Goal: Task Accomplishment & Management: Use online tool/utility

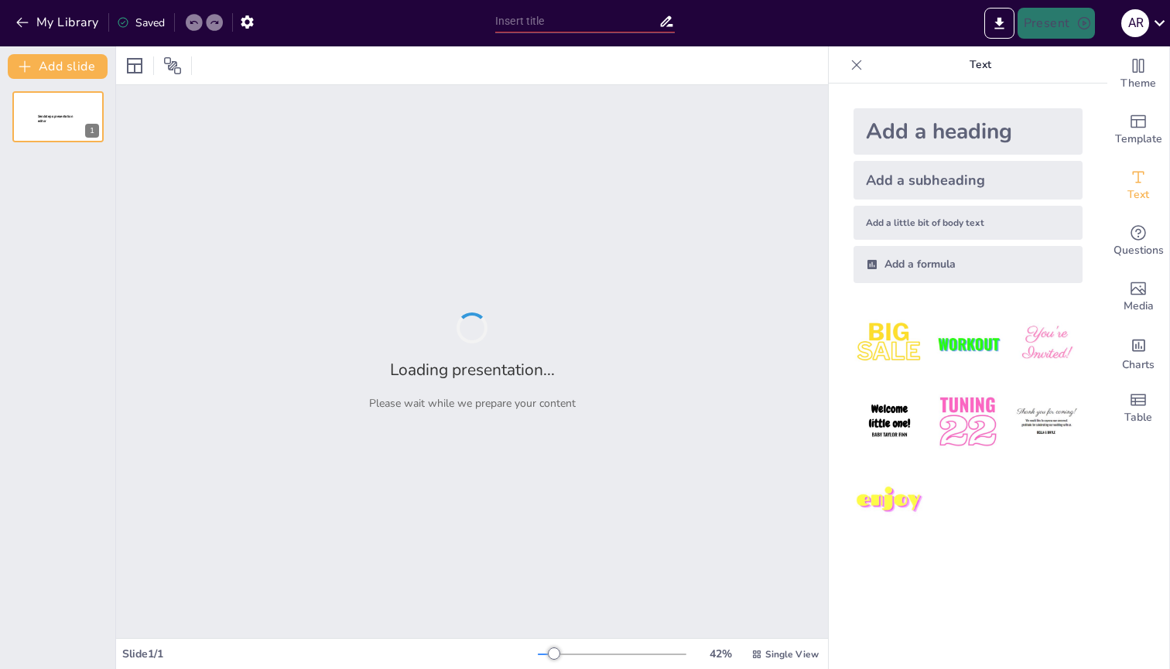
type input "Imported Week 10 - Global Trade .pptx"
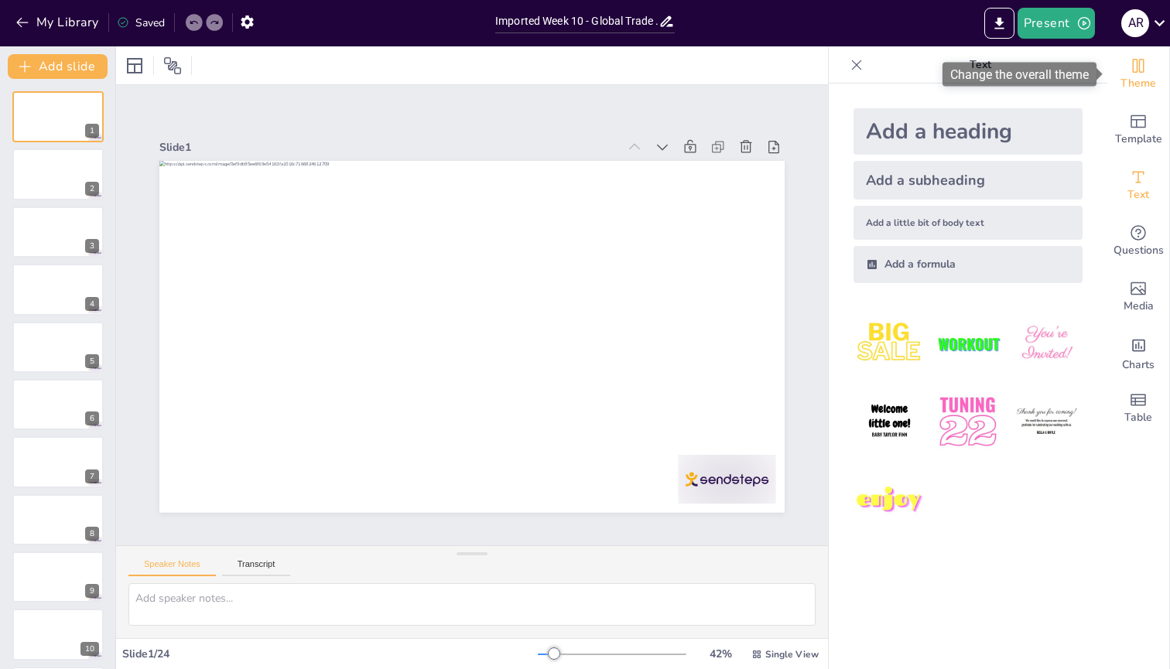
click at [1136, 75] on span "Theme" at bounding box center [1138, 83] width 36 height 17
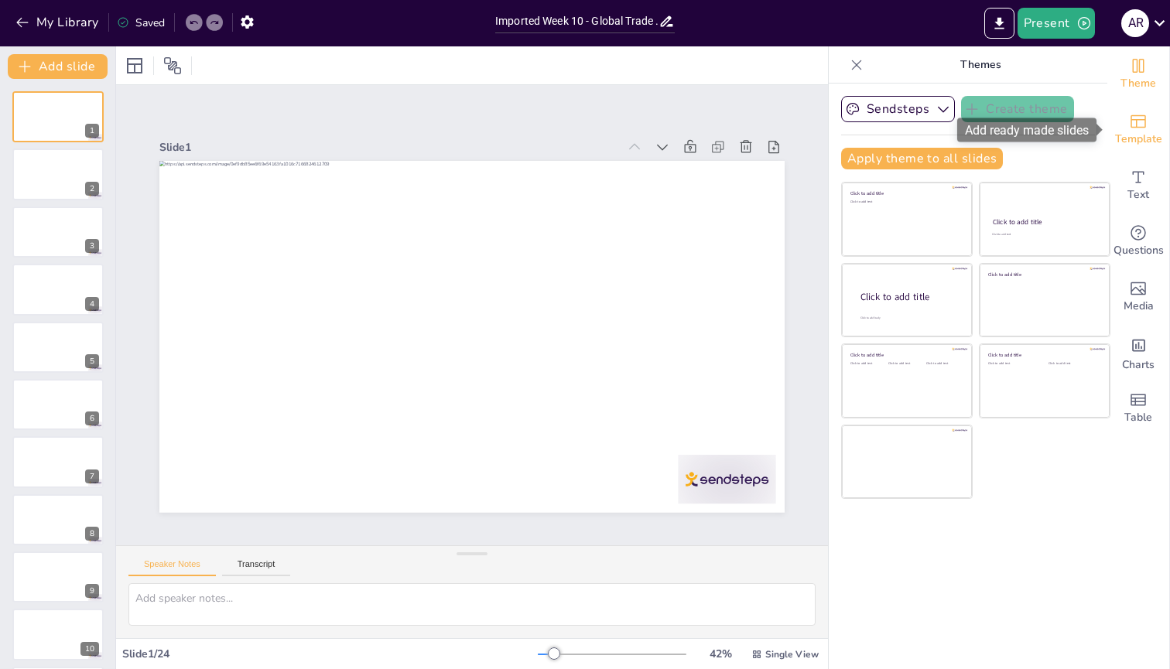
click at [1157, 128] on div "Template" at bounding box center [1138, 130] width 62 height 56
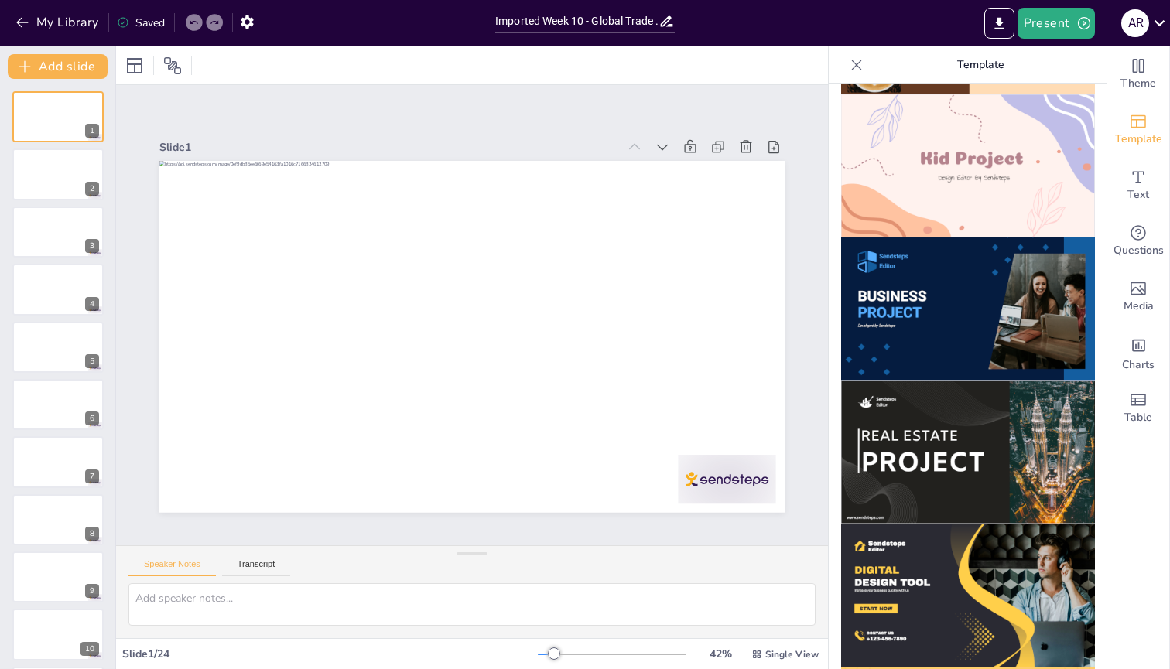
scroll to position [1152, 0]
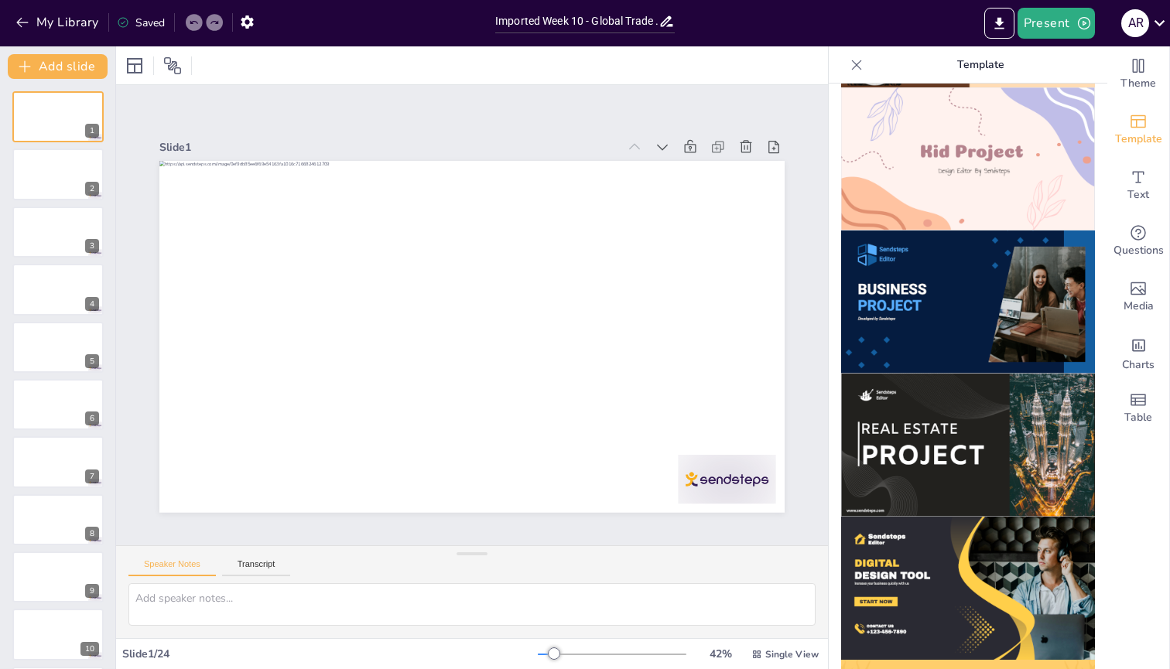
click at [935, 297] on img at bounding box center [968, 302] width 254 height 143
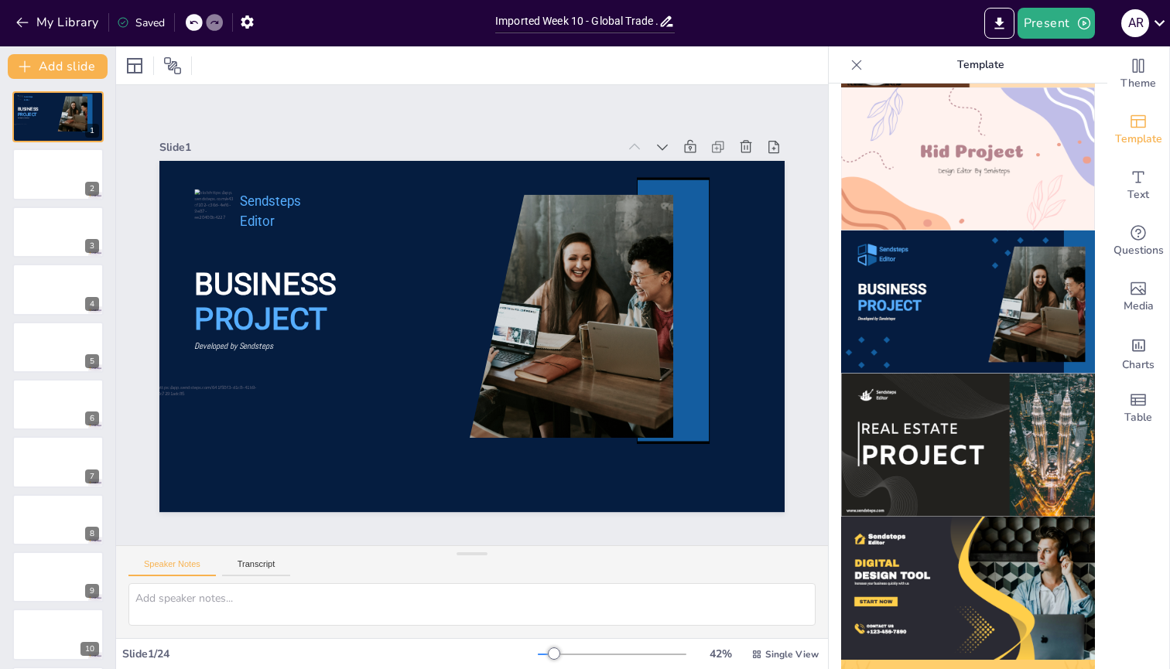
click at [196, 26] on icon at bounding box center [193, 22] width 9 height 9
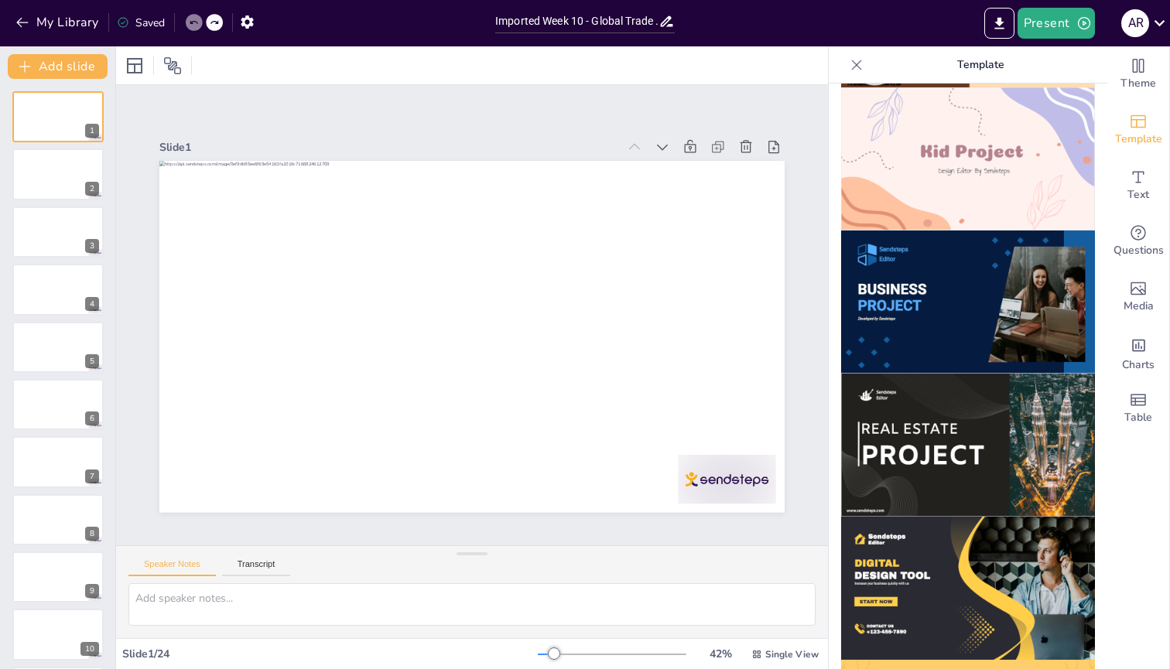
click at [610, 70] on div at bounding box center [472, 65] width 712 height 38
click at [798, 550] on div "Speaker Notes Transcript" at bounding box center [472, 564] width 712 height 37
click at [860, 69] on icon at bounding box center [857, 65] width 10 height 10
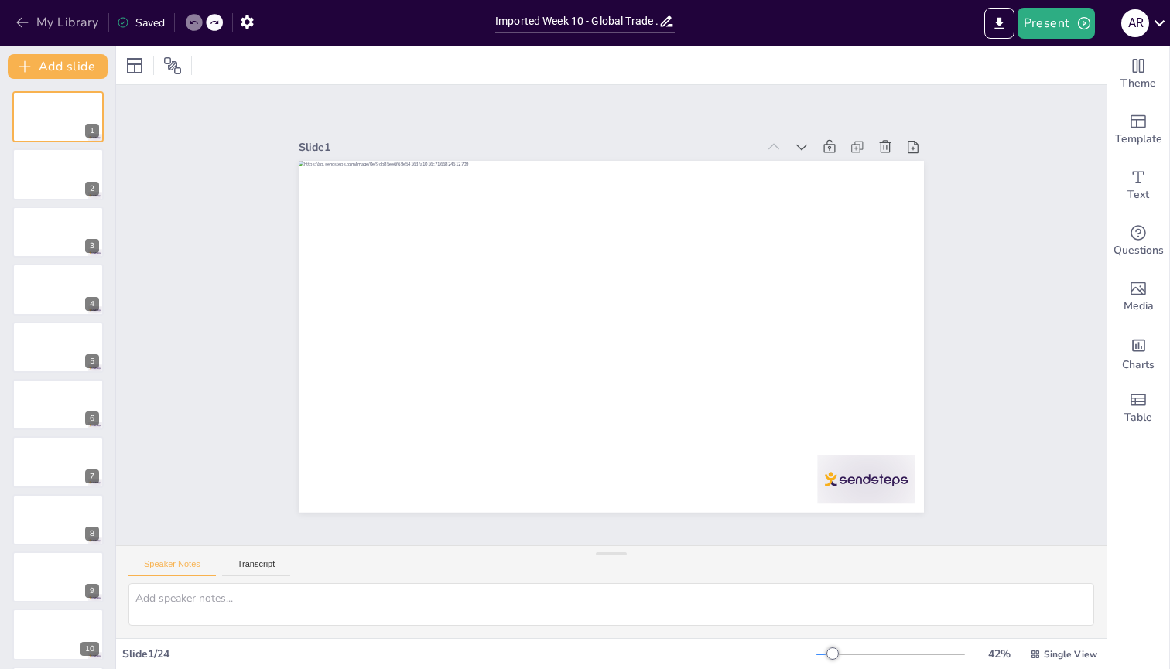
click at [22, 19] on icon "button" at bounding box center [22, 22] width 15 height 15
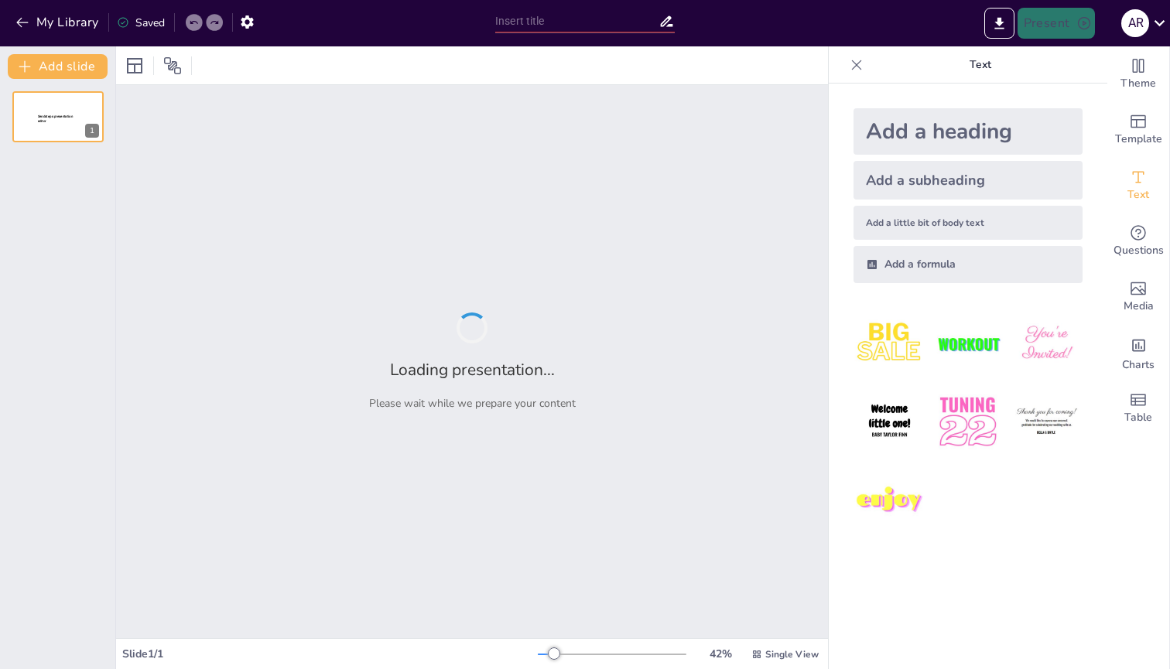
type input "Global Trade Dynamics: Tariffs, Trade Agreements, and Supply Chains"
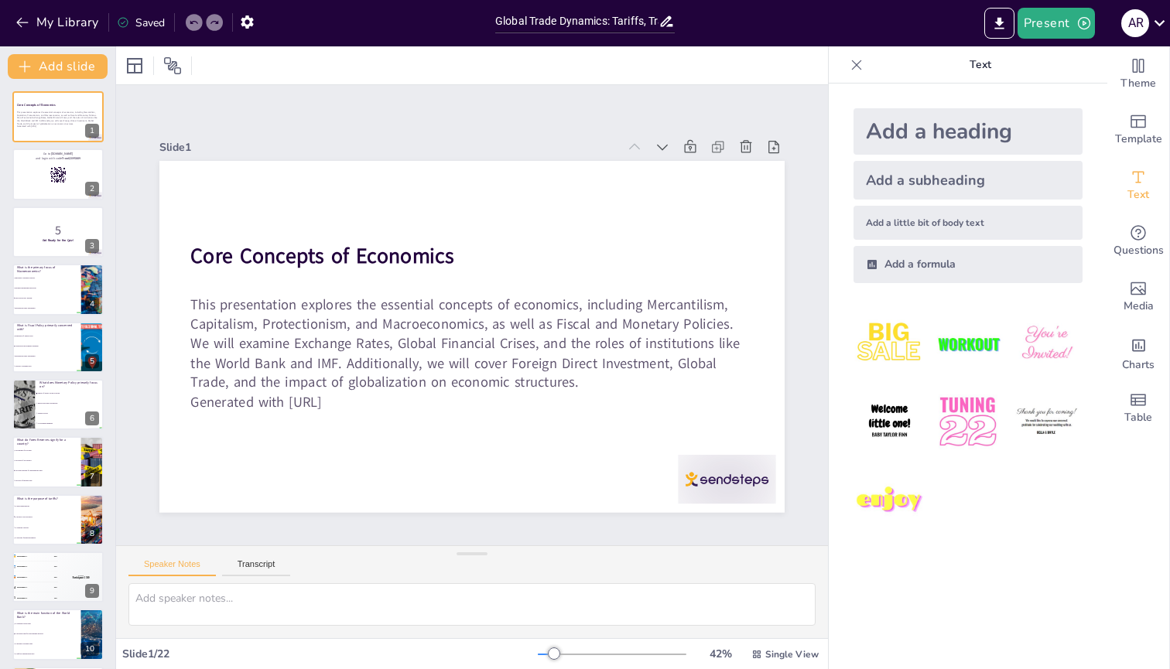
checkbox input "true"
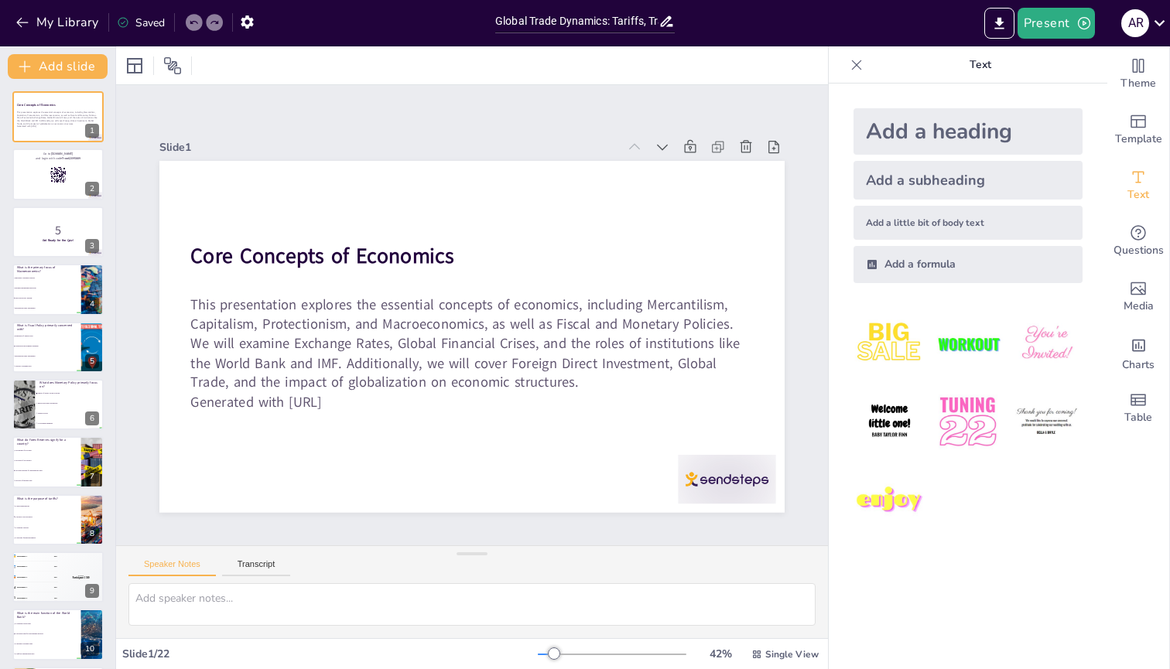
checkbox input "true"
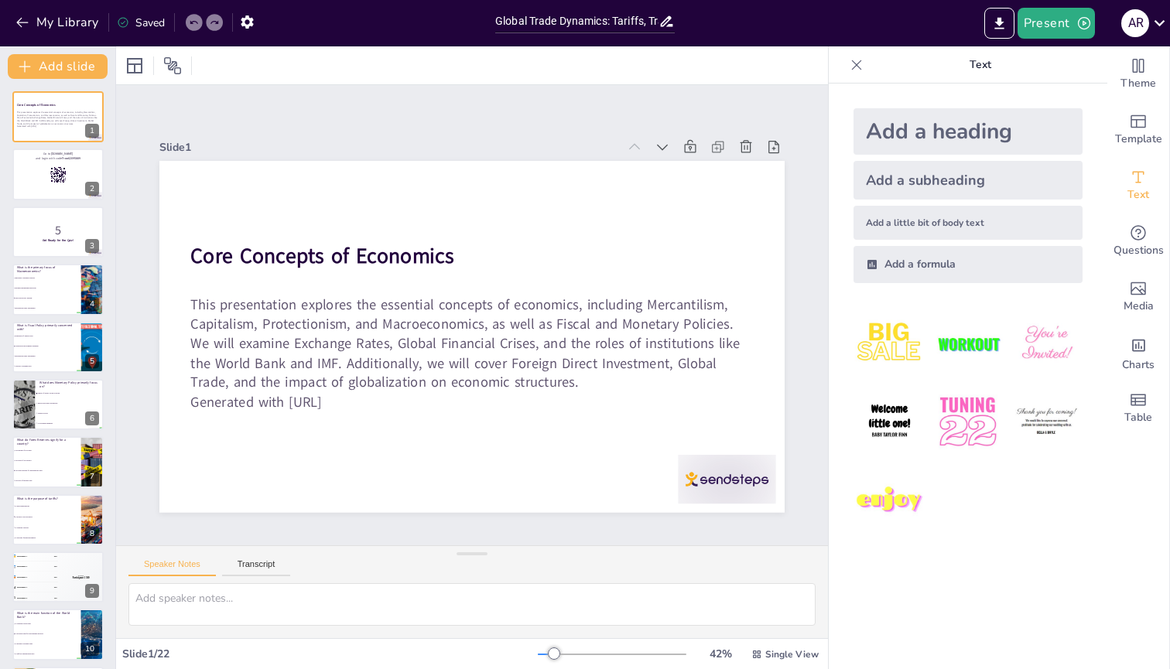
checkbox input "true"
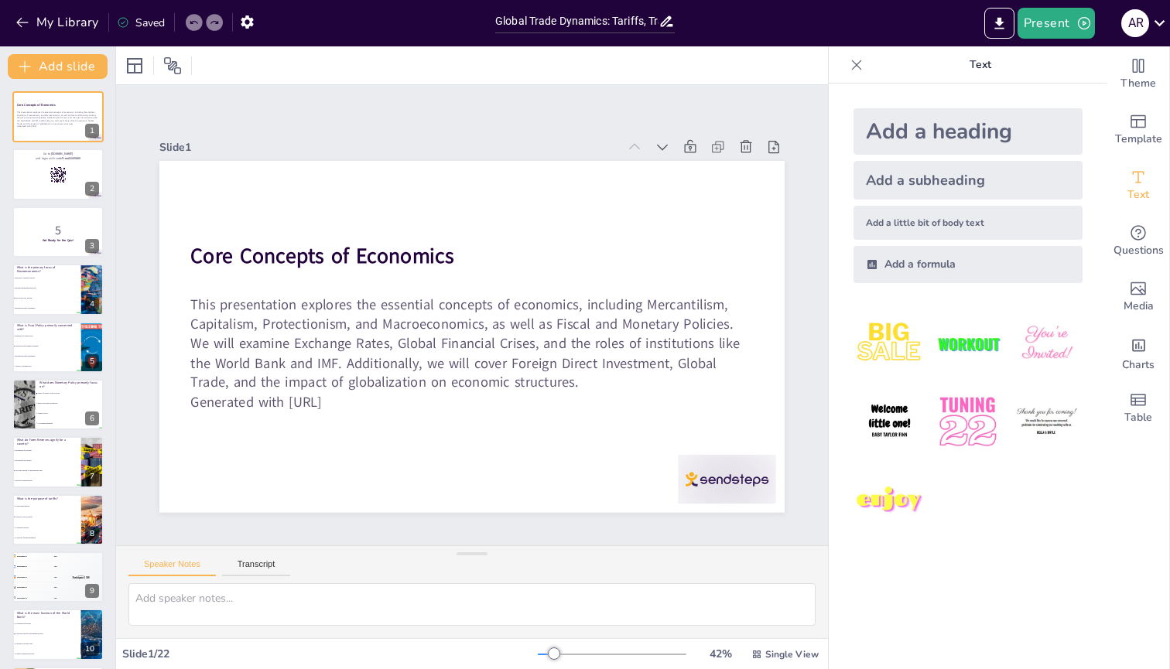
checkbox input "true"
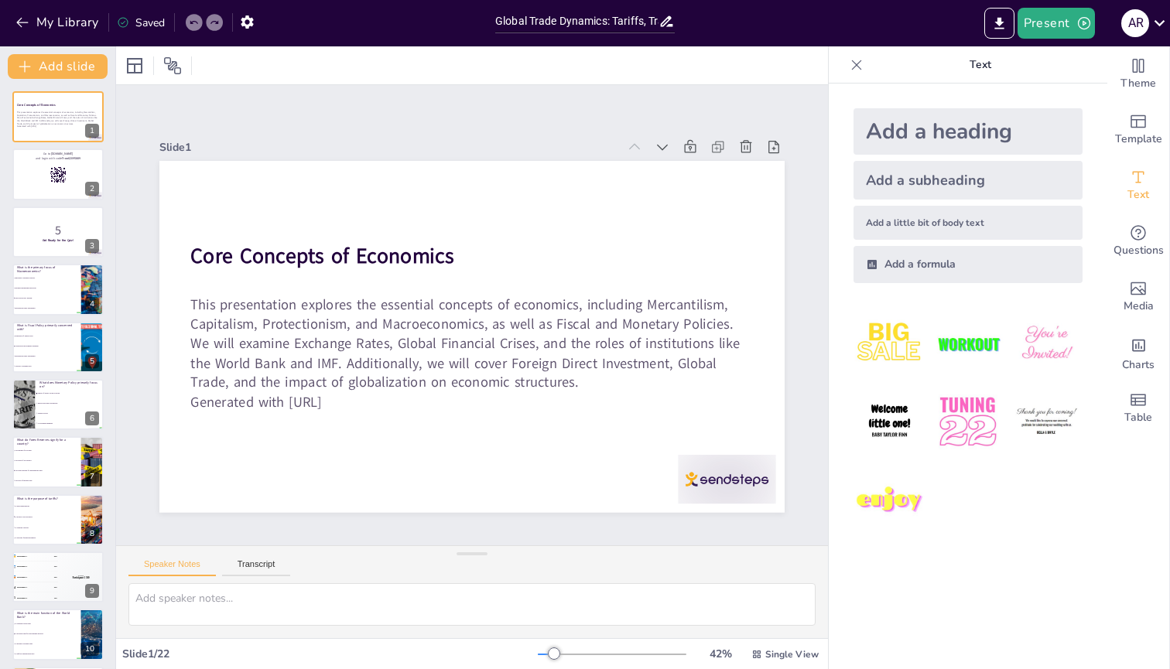
checkbox input "true"
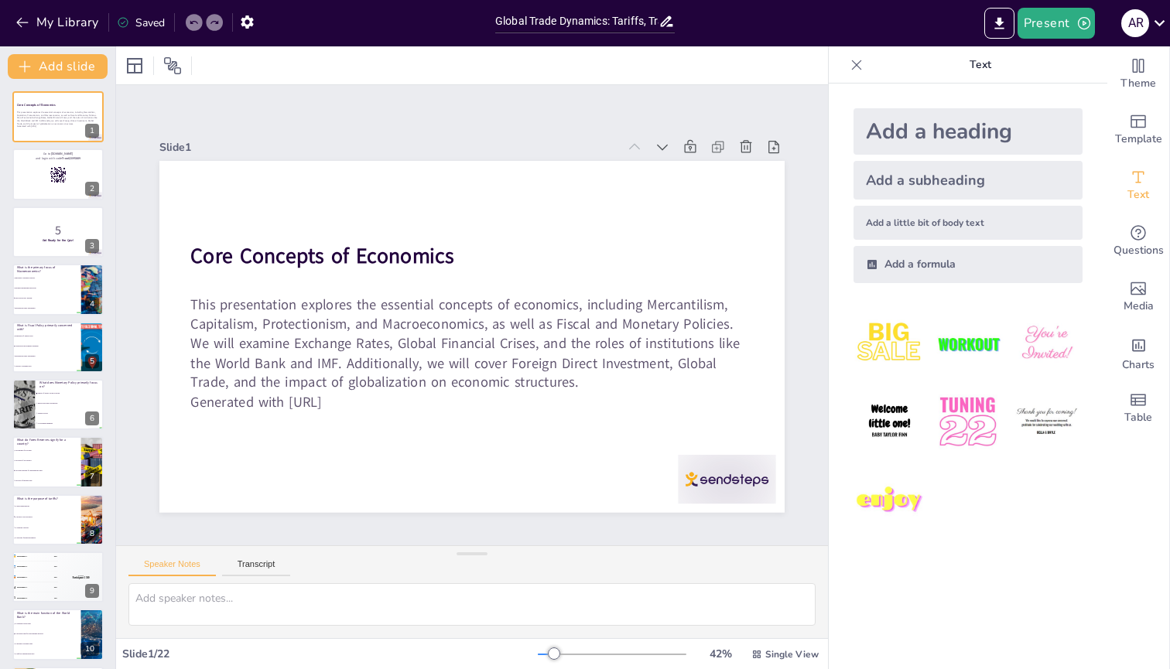
checkbox input "true"
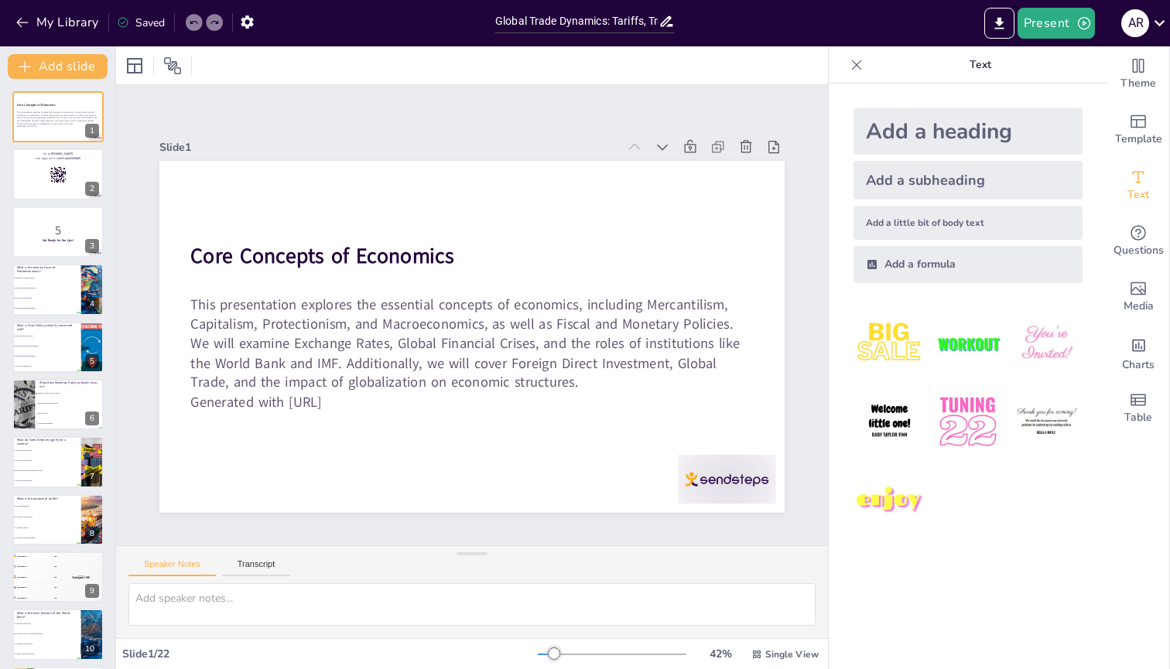
checkbox input "true"
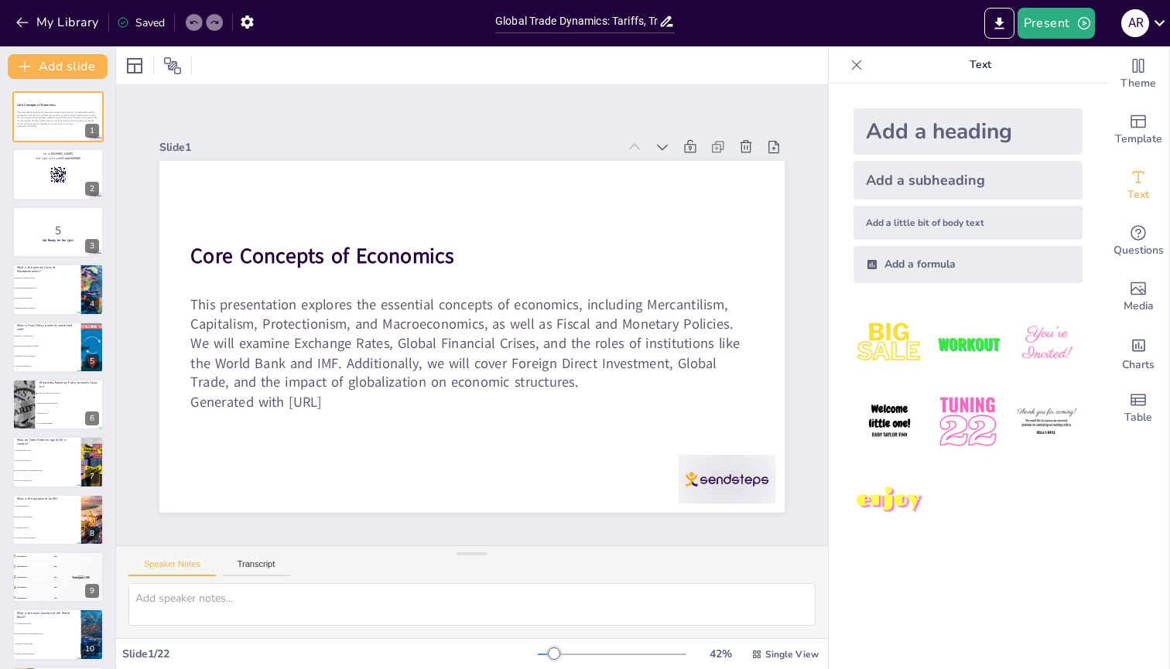
checkbox input "true"
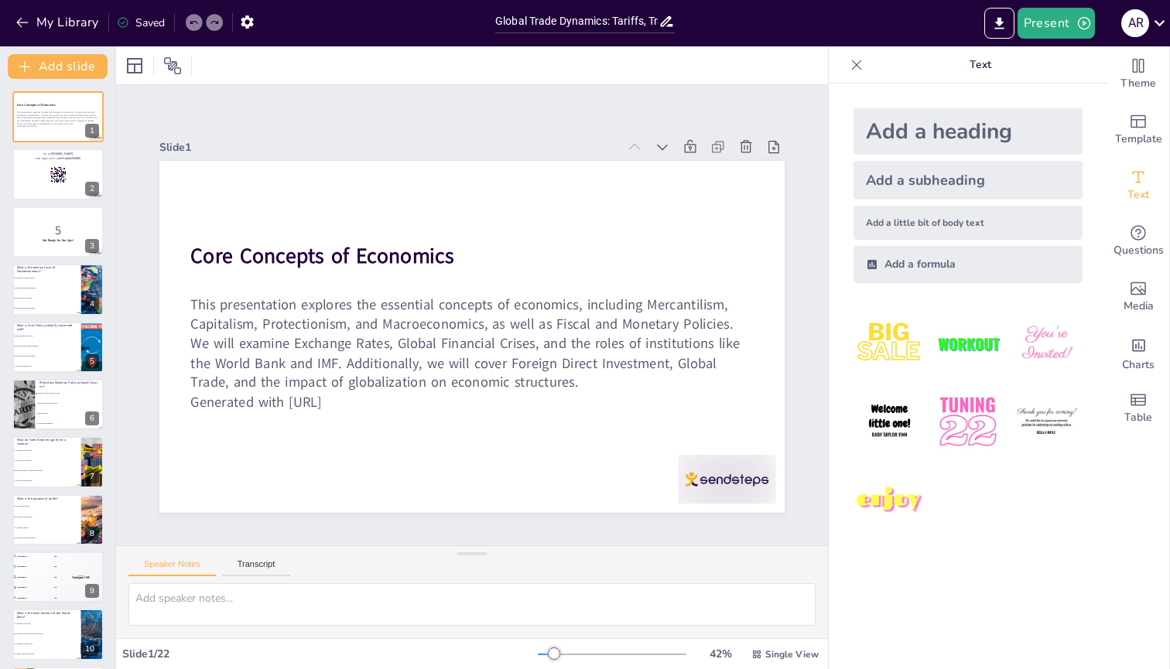
checkbox input "true"
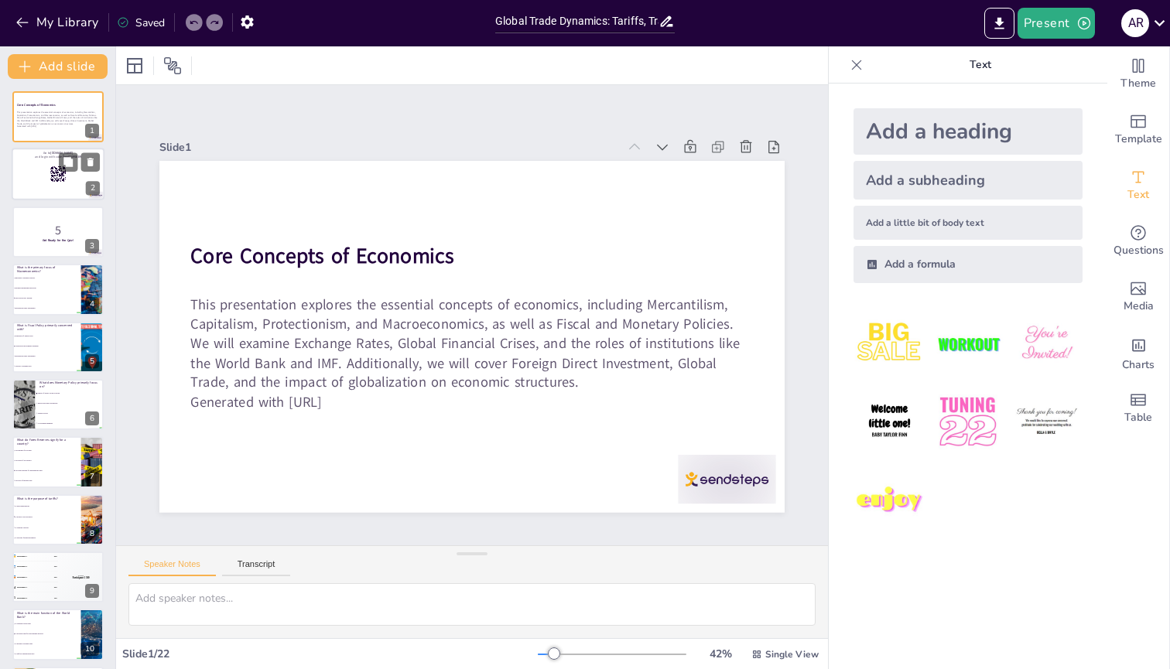
checkbox input "true"
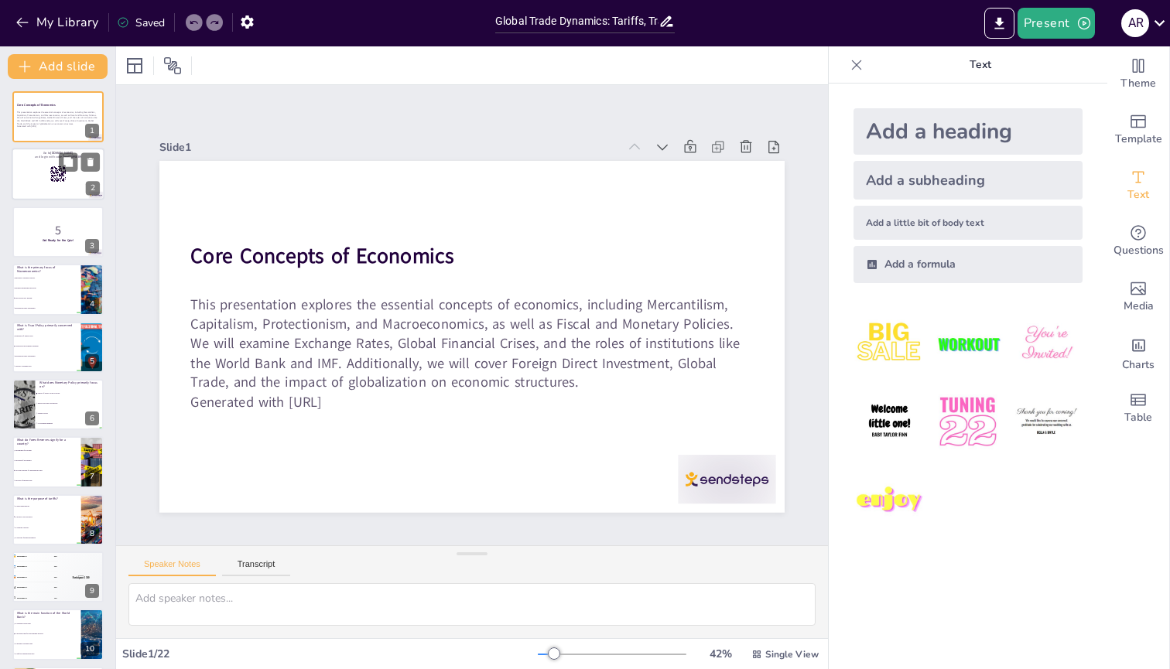
checkbox input "true"
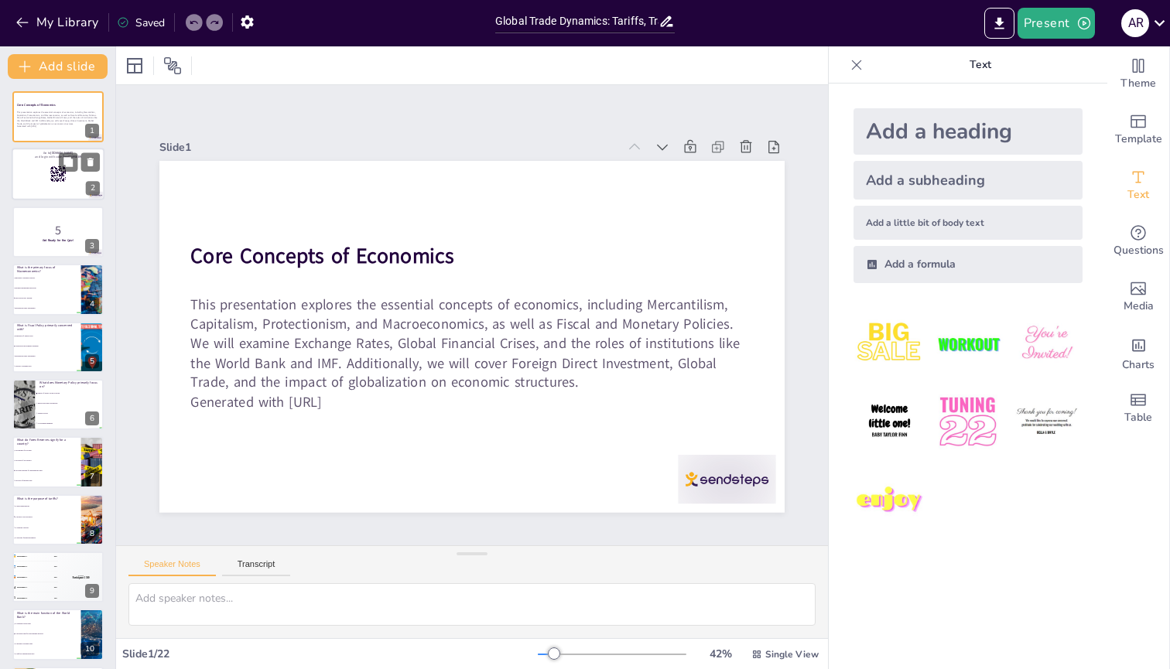
checkbox input "true"
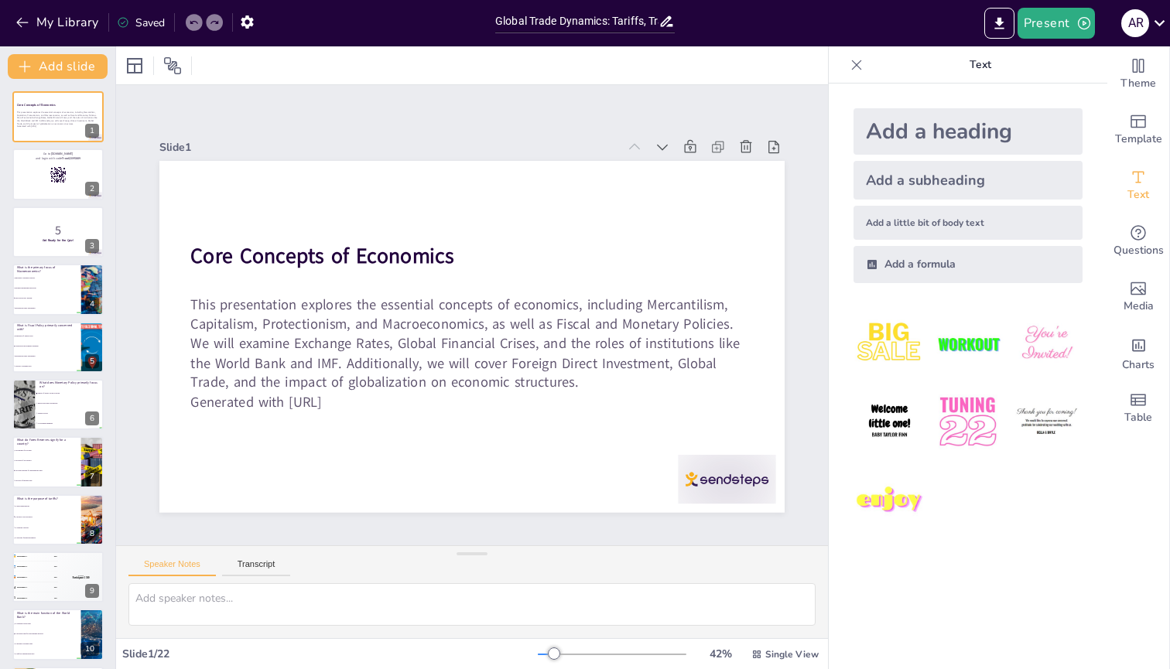
checkbox input "true"
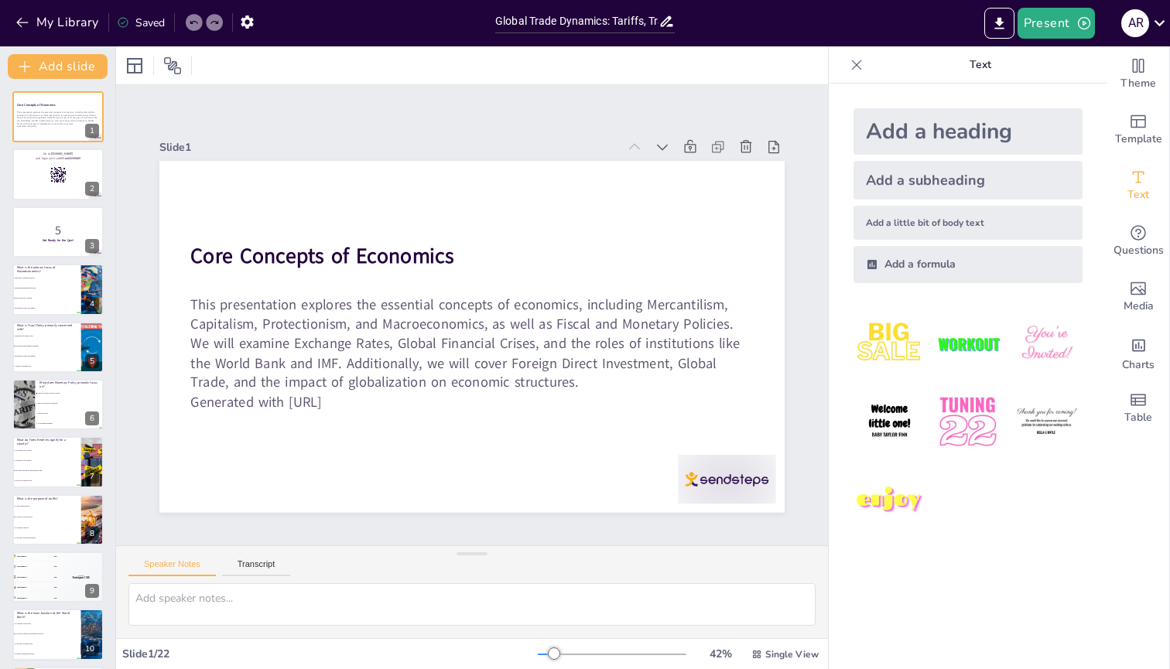
checkbox input "true"
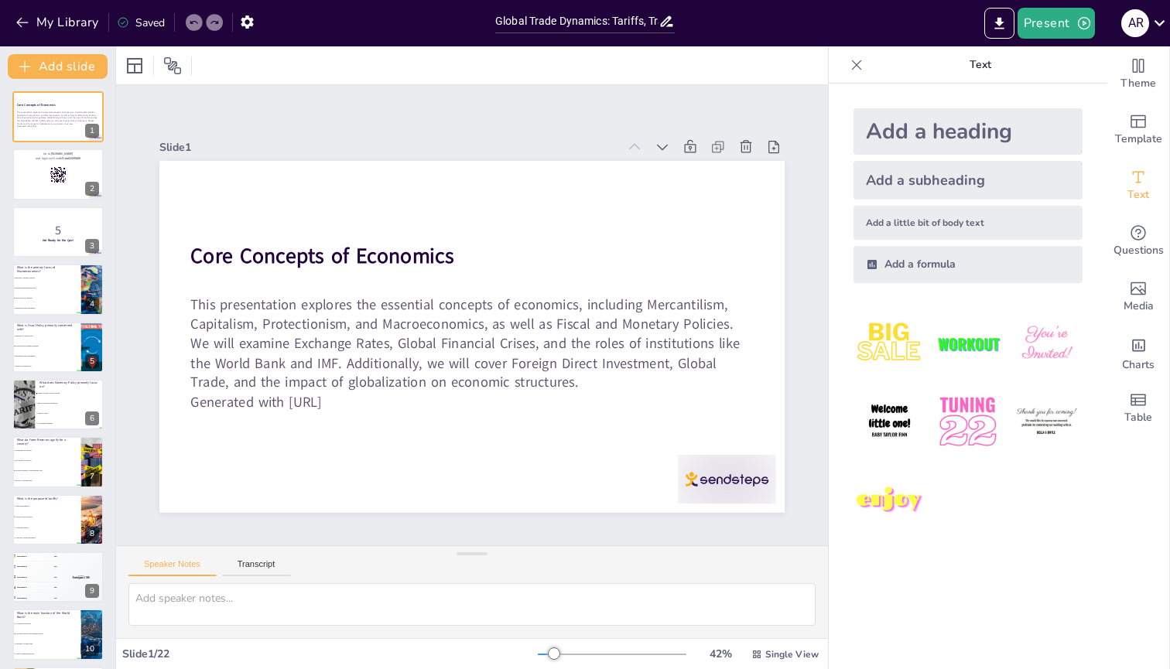
checkbox input "true"
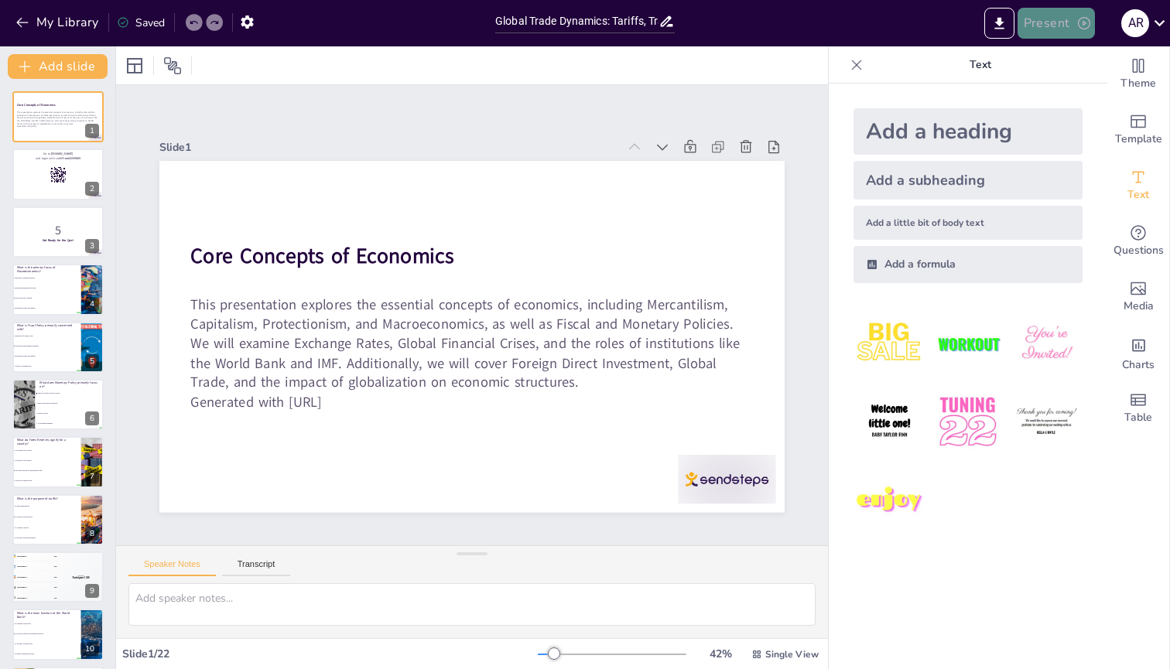
click at [1049, 26] on button "Present" at bounding box center [1055, 23] width 77 height 31
click at [1078, 97] on li "Play presentation" at bounding box center [1079, 95] width 121 height 25
